Goal: Book appointment/travel/reservation

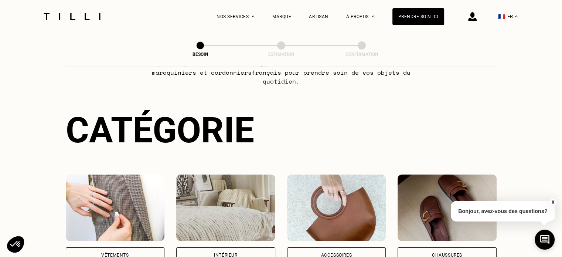
scroll to position [102, 0]
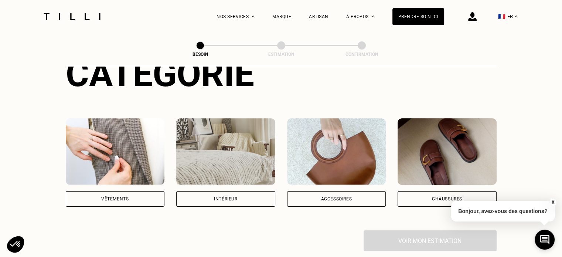
click at [222, 138] on img at bounding box center [225, 151] width 99 height 67
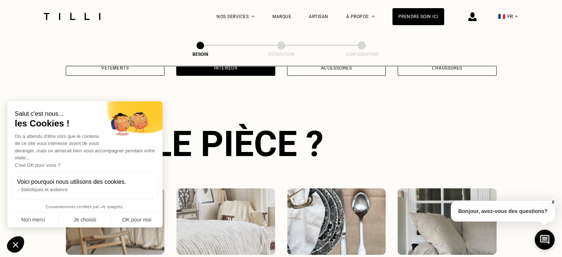
scroll to position [241, 0]
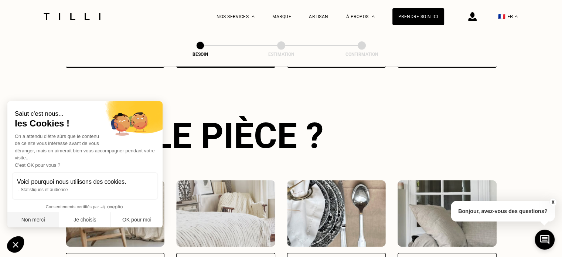
click at [45, 215] on button "Non merci" at bounding box center [33, 220] width 52 height 16
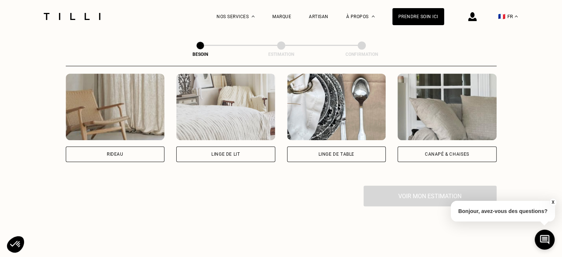
scroll to position [350, 0]
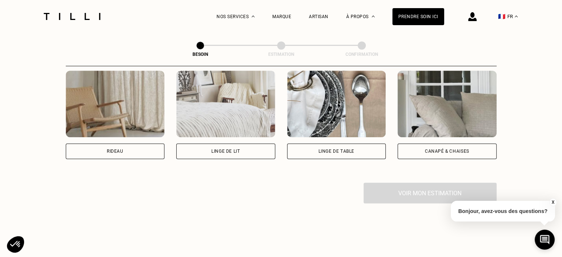
click at [127, 143] on div "Rideau" at bounding box center [115, 151] width 99 height 16
select select "FR"
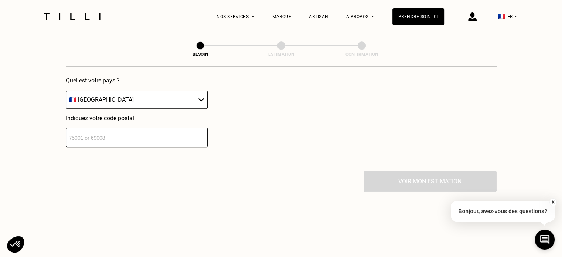
scroll to position [547, 0]
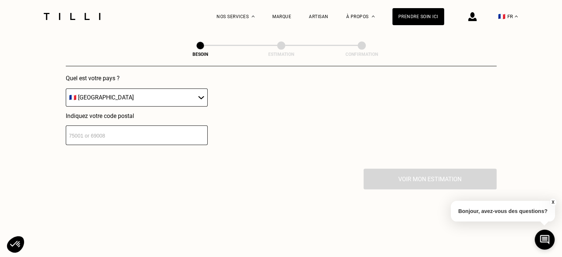
click at [128, 127] on input "number" at bounding box center [137, 135] width 142 height 20
type input "77130"
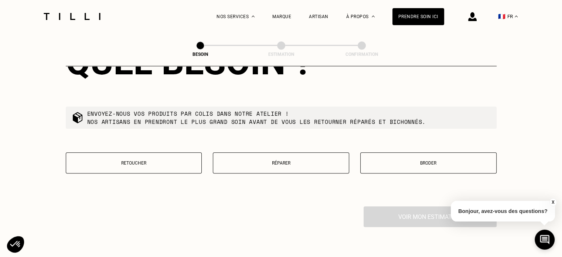
scroll to position [696, 0]
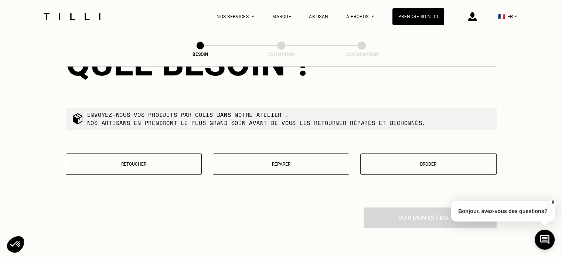
click at [149, 161] on p "Retoucher" at bounding box center [134, 163] width 128 height 5
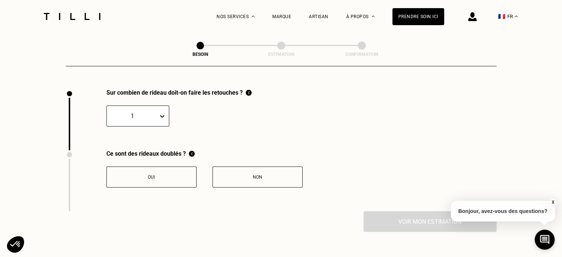
scroll to position [816, 0]
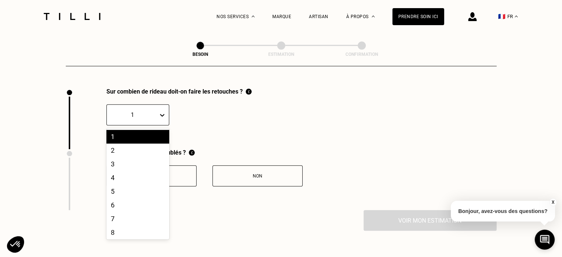
click at [159, 113] on div at bounding box center [164, 114] width 10 height 13
click at [136, 143] on div "2" at bounding box center [137, 150] width 63 height 14
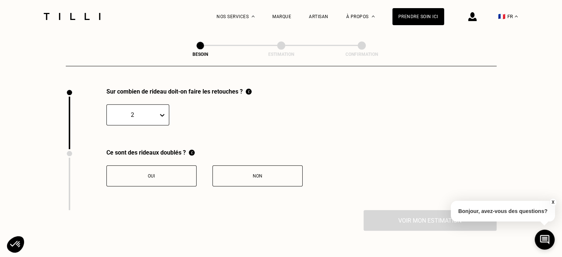
click at [238, 173] on div "Non" at bounding box center [258, 175] width 82 height 5
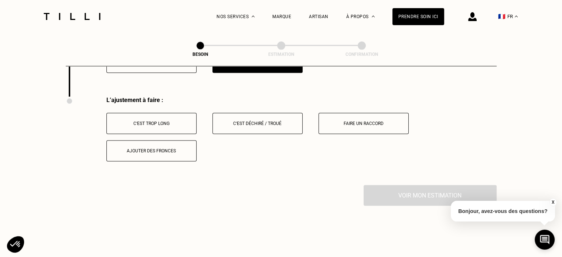
scroll to position [928, 0]
click at [173, 122] on div "C‘est trop long" at bounding box center [151, 124] width 82 height 5
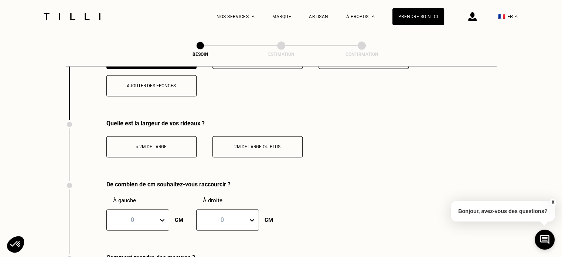
scroll to position [995, 0]
click at [177, 144] on div "< 2m de large" at bounding box center [151, 146] width 82 height 5
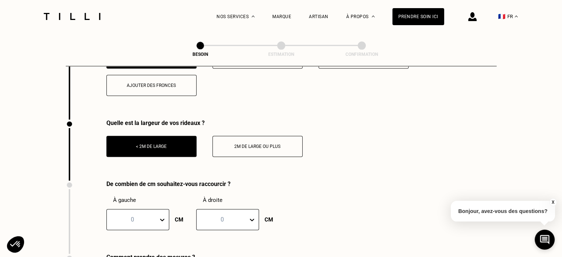
click at [241, 144] on div "2m de large ou plus" at bounding box center [258, 146] width 82 height 5
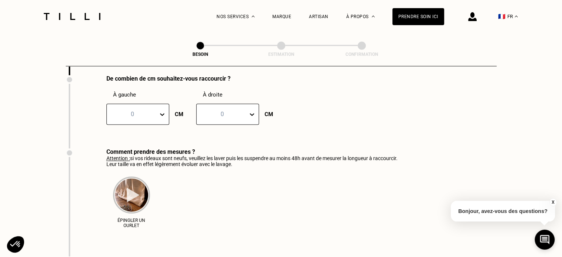
scroll to position [1104, 0]
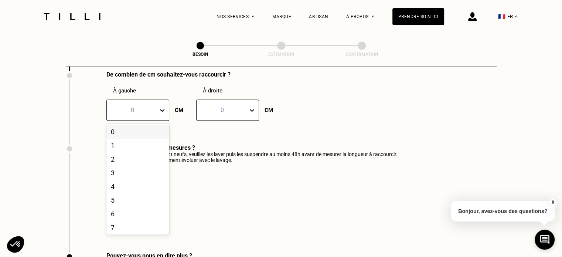
click at [161, 112] on div at bounding box center [164, 109] width 10 height 13
click at [139, 212] on div "6" at bounding box center [137, 214] width 63 height 14
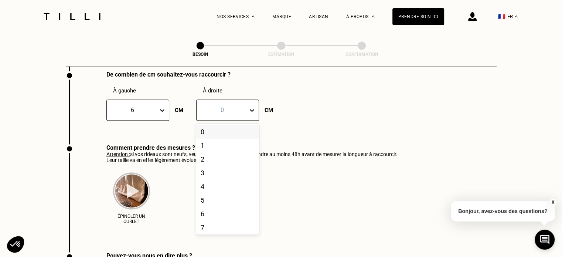
click at [251, 109] on icon at bounding box center [252, 110] width 4 height 3
click at [211, 208] on div "6" at bounding box center [227, 214] width 63 height 14
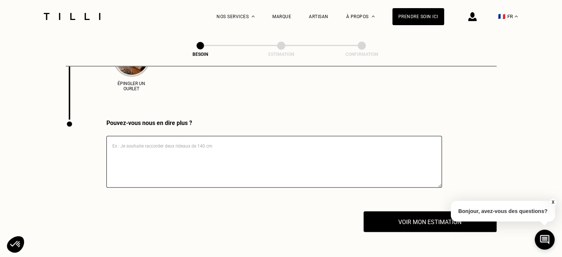
scroll to position [1235, 0]
